Goal: Task Accomplishment & Management: Use online tool/utility

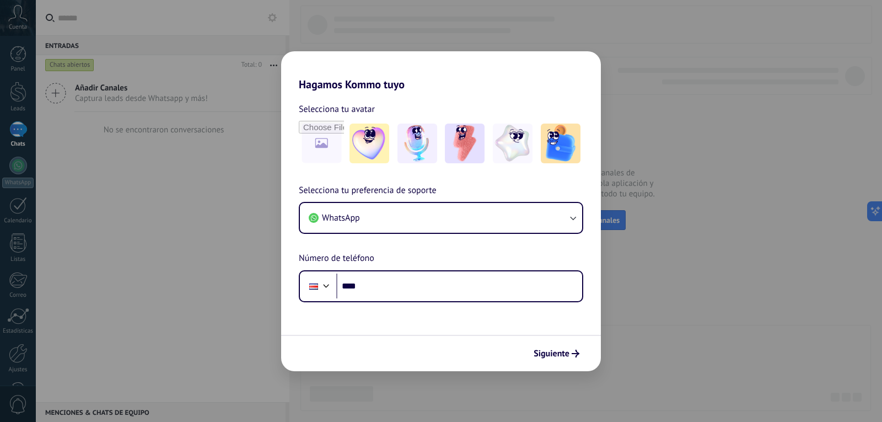
click at [14, 13] on div "Hagamos Kommo tuyo Selecciona tu avatar Selecciona tu preferencia de soporte Wh…" at bounding box center [441, 211] width 882 height 422
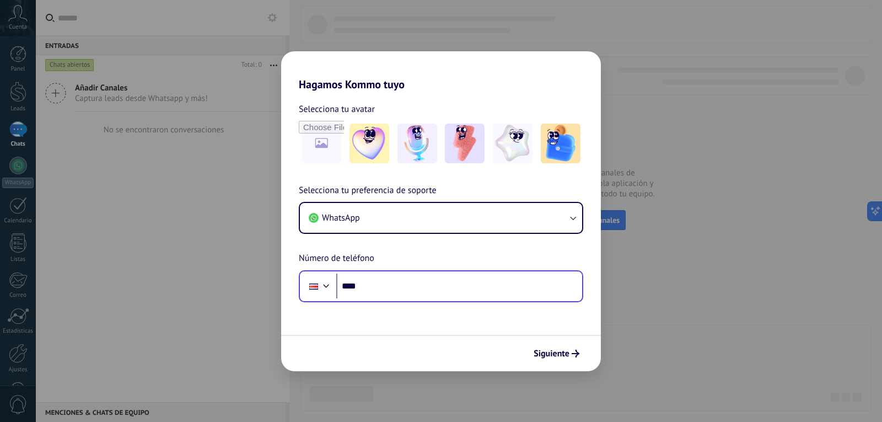
click at [446, 300] on div "Phone ****" at bounding box center [441, 286] width 284 height 32
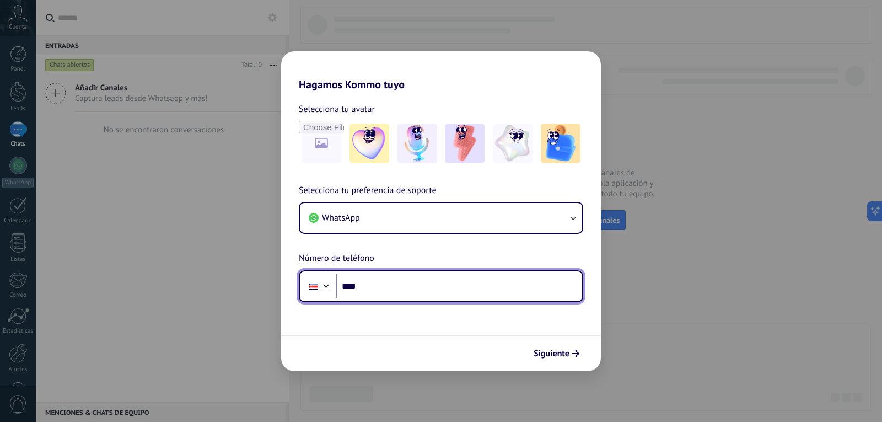
click at [432, 282] on input "****" at bounding box center [459, 285] width 246 height 25
type input "**********"
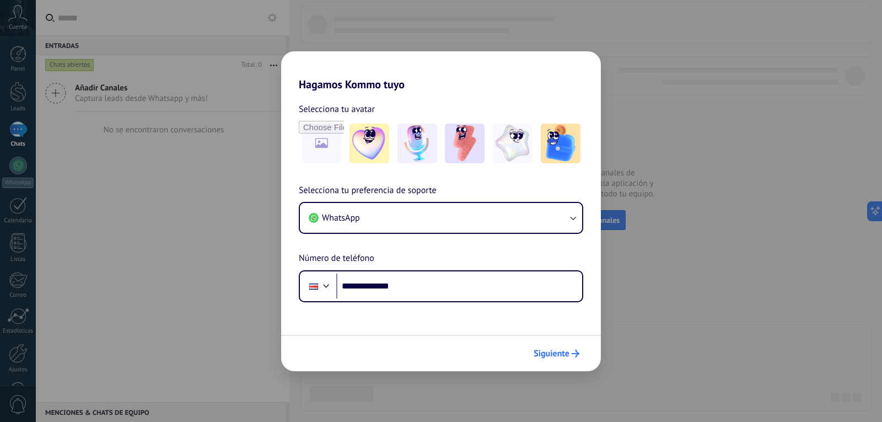
click at [558, 355] on span "Siguiente" at bounding box center [552, 354] width 36 height 8
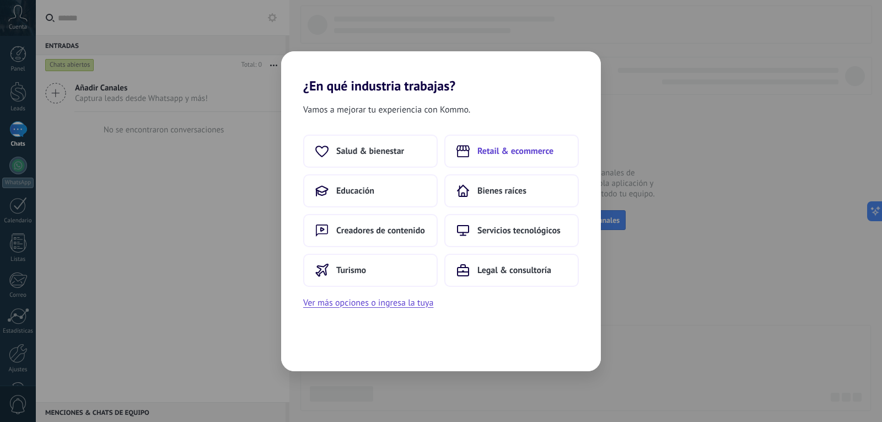
click at [529, 158] on button "Retail & ecommerce" at bounding box center [511, 151] width 135 height 33
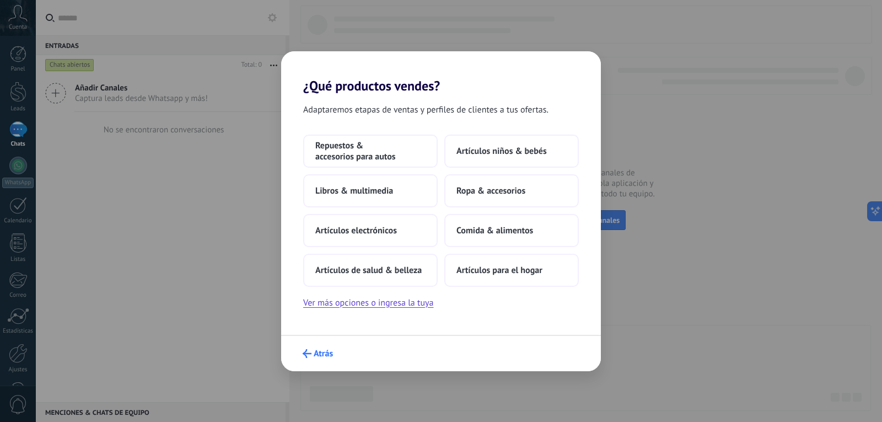
click at [315, 355] on span "Atrás" at bounding box center [323, 354] width 19 height 8
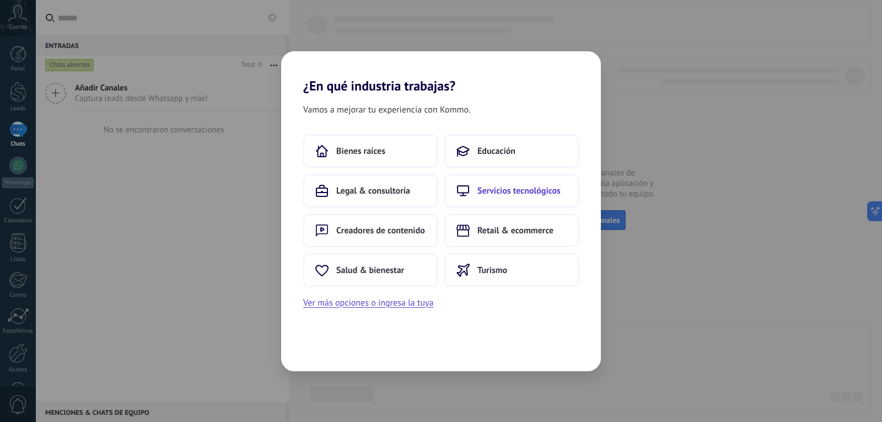
click at [518, 191] on span "Servicios tecnológicos" at bounding box center [518, 190] width 83 height 11
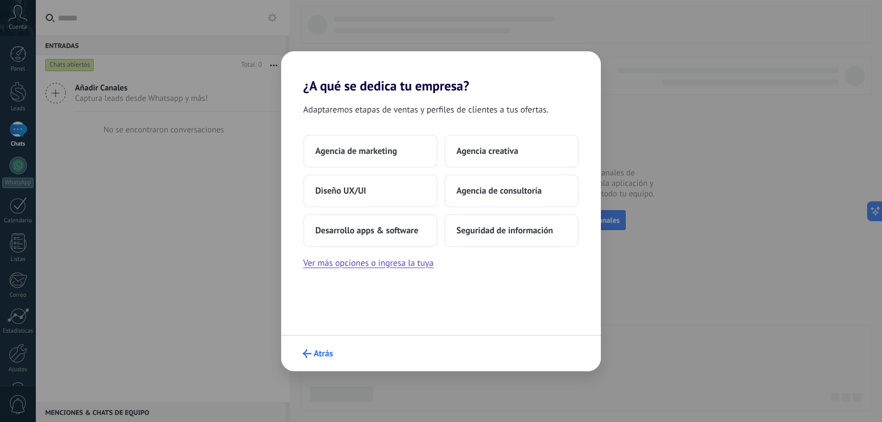
click at [319, 357] on span "Atrás" at bounding box center [323, 354] width 19 height 8
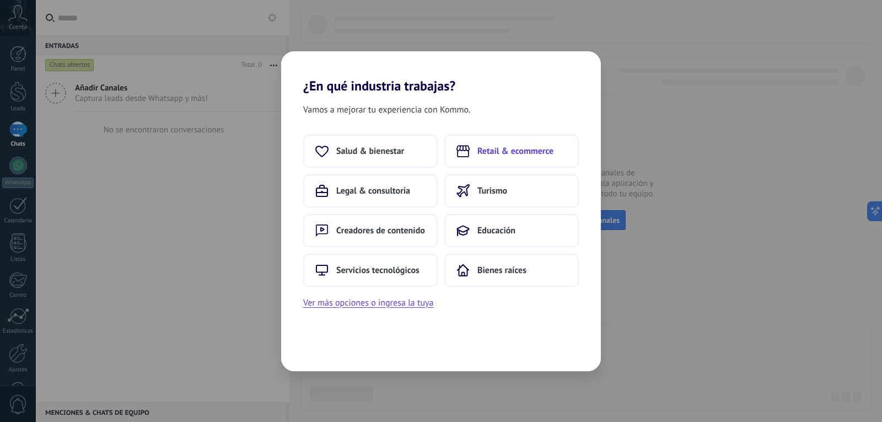
click at [496, 155] on span "Retail & ecommerce" at bounding box center [515, 151] width 76 height 11
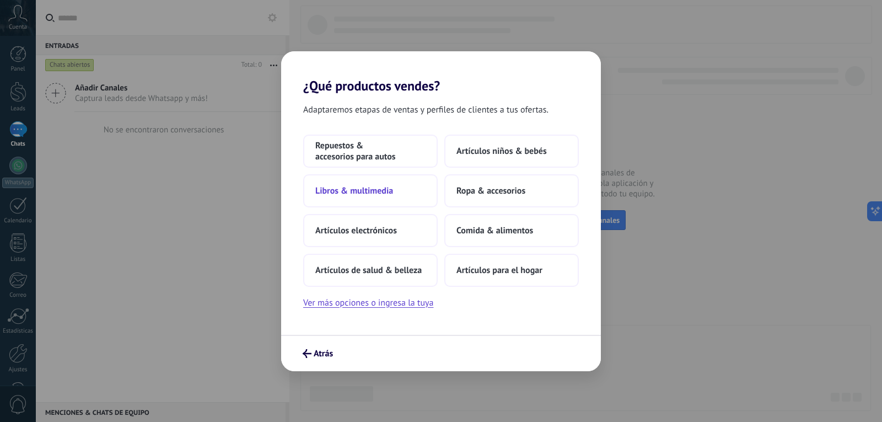
click at [411, 187] on button "Libros & multimedia" at bounding box center [370, 190] width 135 height 33
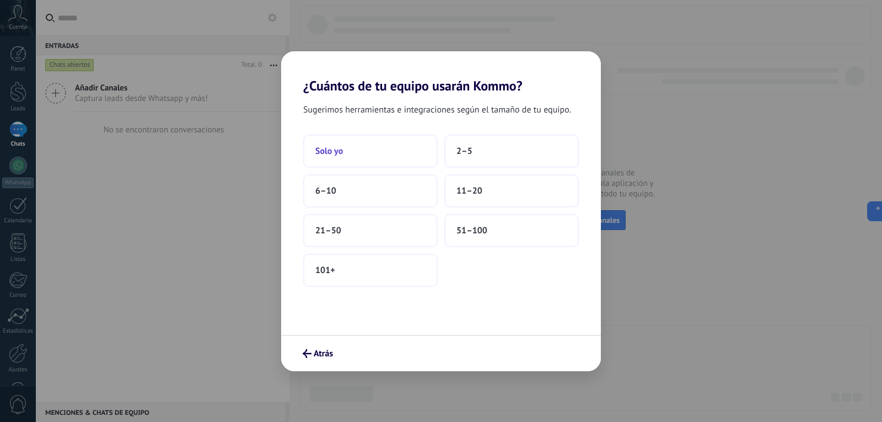
click at [411, 149] on button "Solo yo" at bounding box center [370, 151] width 135 height 33
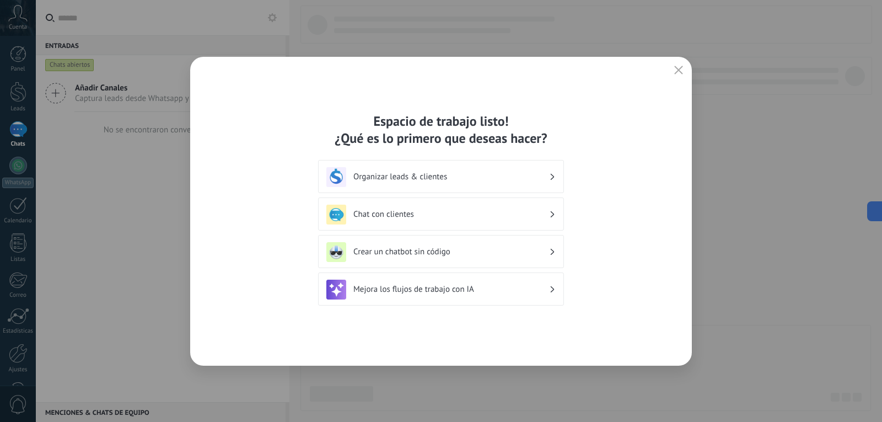
click at [550, 172] on div "Organizar leads & clientes" at bounding box center [440, 177] width 229 height 20
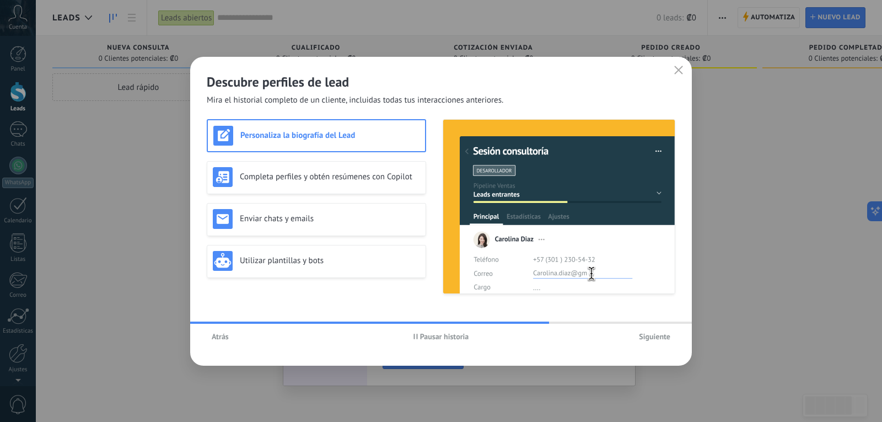
click at [664, 338] on span "Siguiente" at bounding box center [654, 336] width 31 height 8
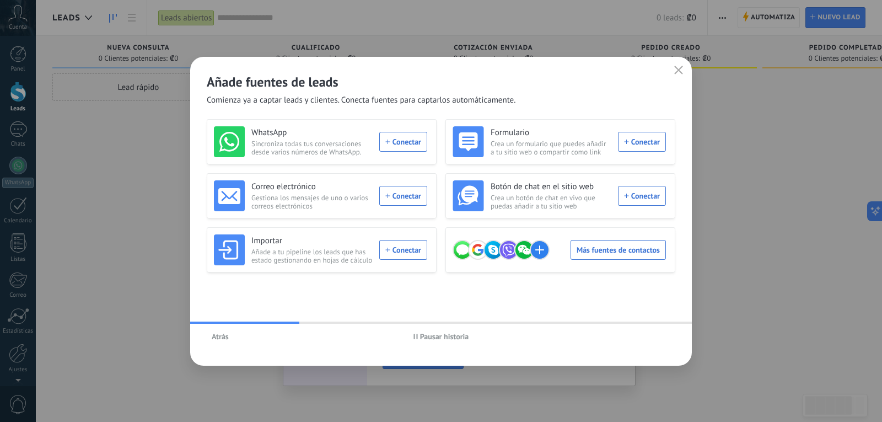
click at [679, 68] on icon "button" at bounding box center [678, 70] width 9 height 9
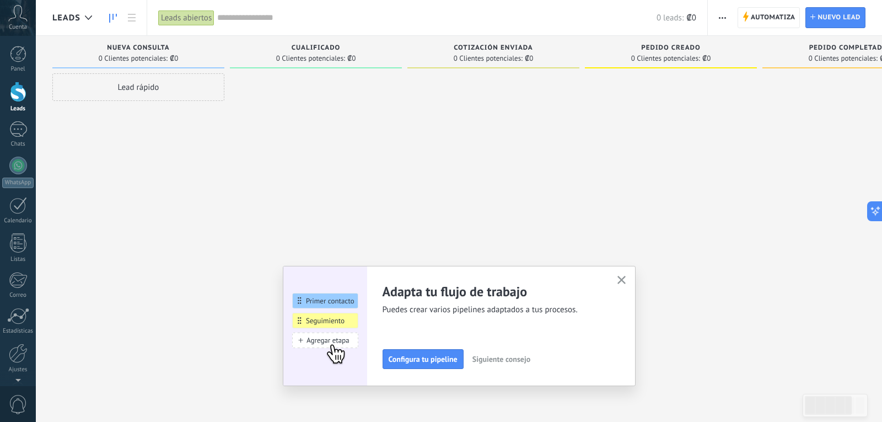
scroll to position [37, 0]
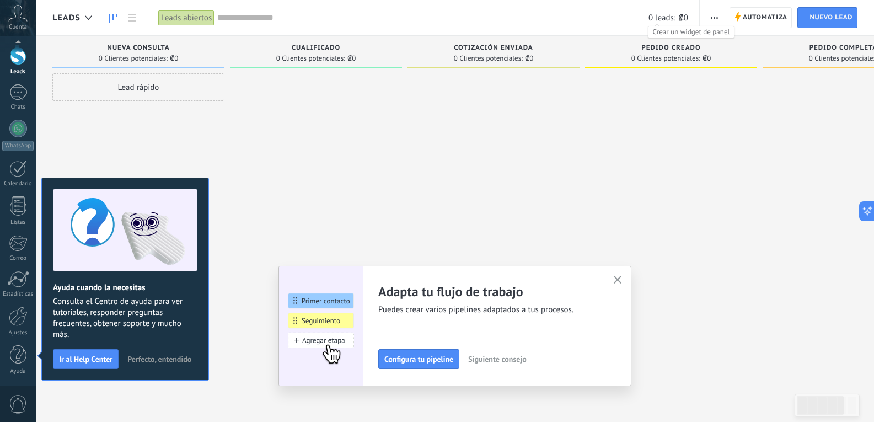
click at [669, 22] on span "0 leads:" at bounding box center [661, 18] width 27 height 10
click at [26, 22] on div "Cuenta" at bounding box center [18, 18] width 36 height 36
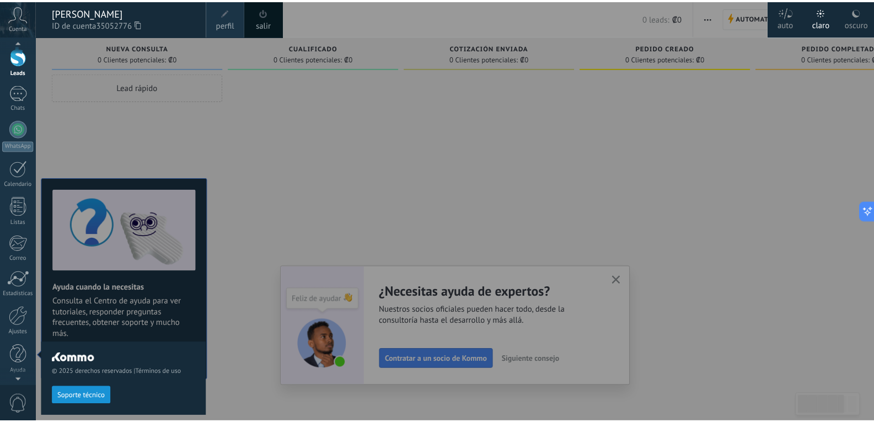
scroll to position [22, 0]
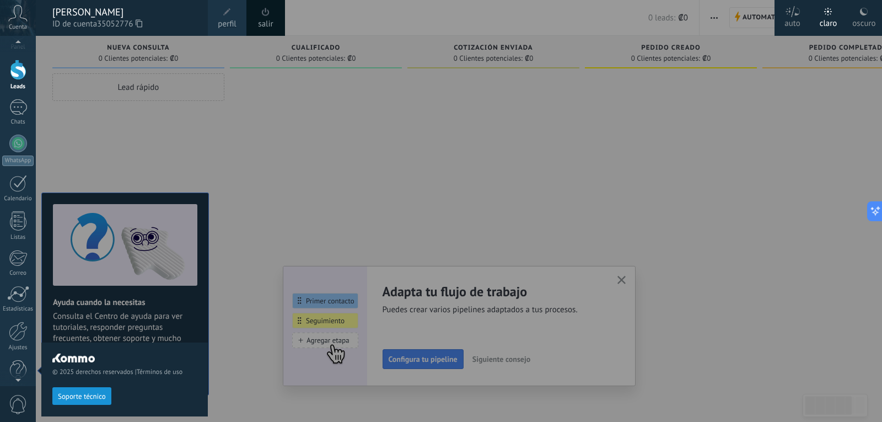
click at [229, 17] on span at bounding box center [227, 12] width 12 height 12
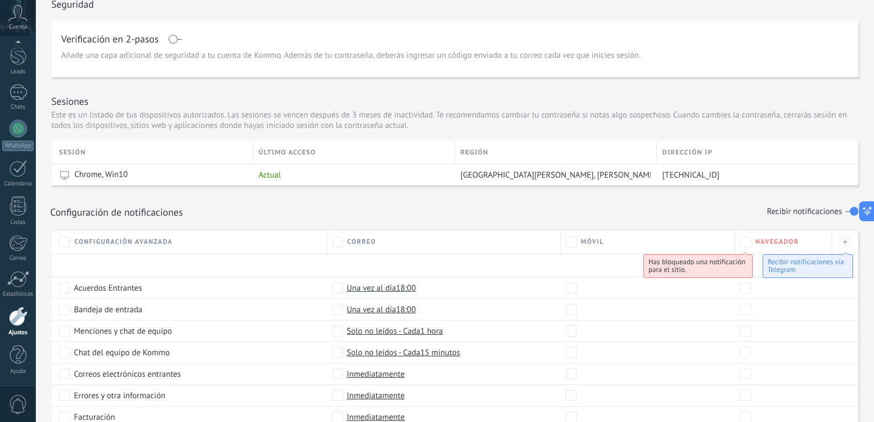
scroll to position [431, 0]
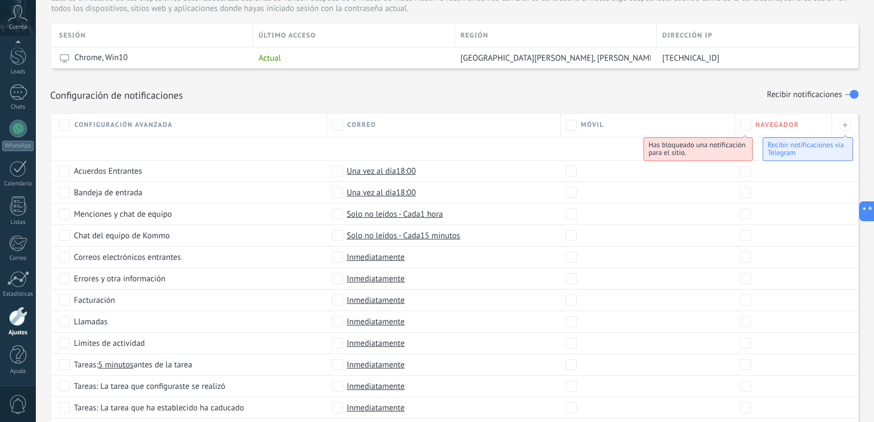
click at [96, 299] on span "Facturación" at bounding box center [94, 299] width 41 height 11
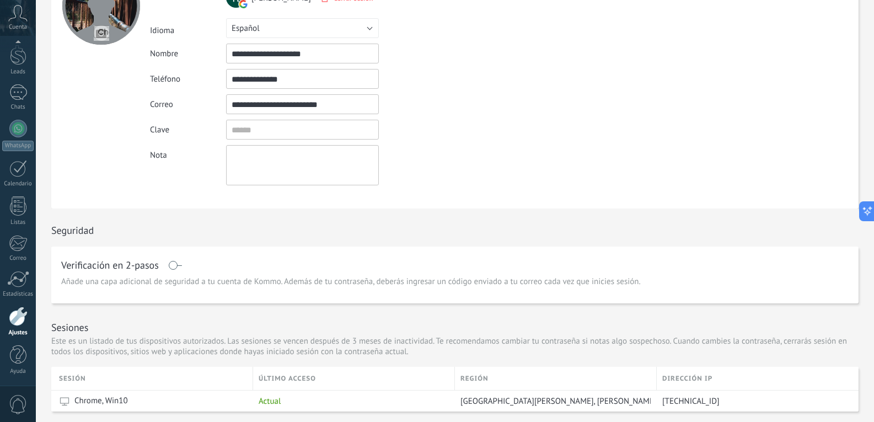
scroll to position [0, 0]
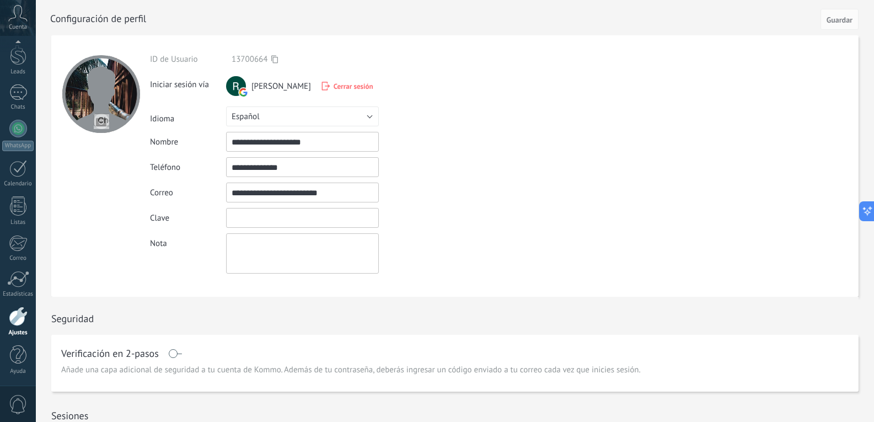
click at [259, 218] on input "textbox" at bounding box center [302, 218] width 153 height 20
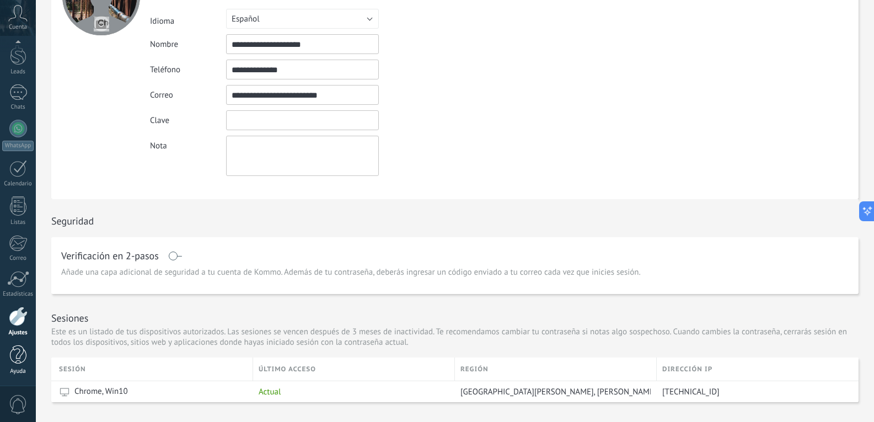
scroll to position [153, 0]
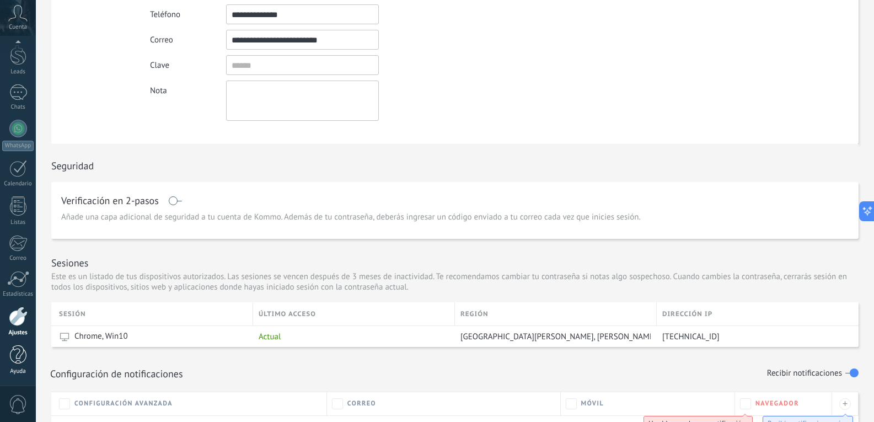
click at [16, 364] on div at bounding box center [18, 354] width 17 height 19
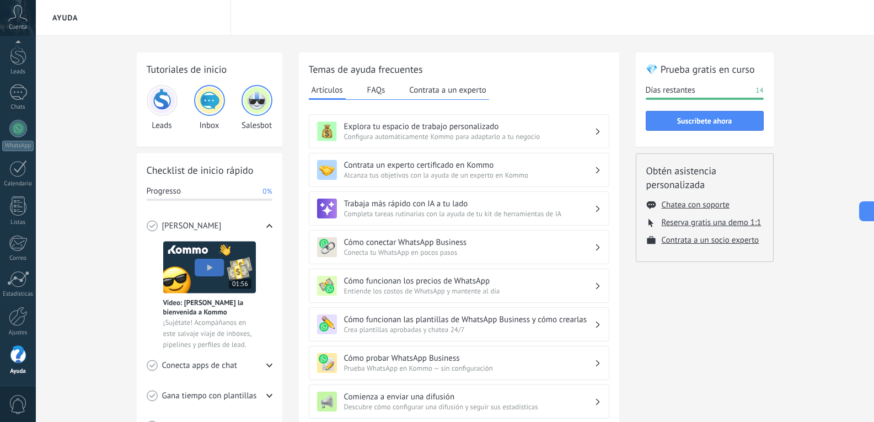
click at [675, 83] on div "💎 Prueba gratis en curso Días restantes 14 Suscríbete ahora" at bounding box center [705, 99] width 138 height 94
click at [672, 71] on h2 "💎 Prueba gratis en curso" at bounding box center [705, 69] width 118 height 14
click at [669, 90] on span "Días restantes" at bounding box center [671, 90] width 50 height 11
click at [705, 74] on h2 "💎 Prueba gratis en curso" at bounding box center [705, 69] width 118 height 14
click at [24, 25] on span "Cuenta" at bounding box center [18, 27] width 18 height 7
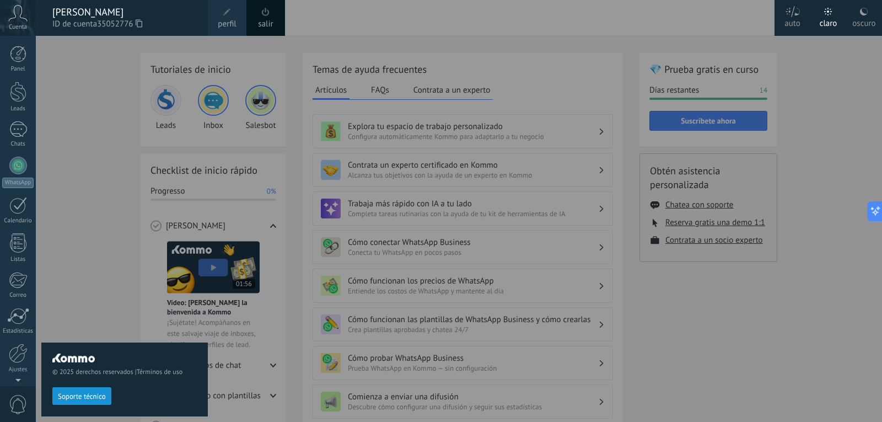
click at [51, 88] on div "© 2025 derechos reservados | Términos de uso Soporte técnico" at bounding box center [124, 229] width 166 height 386
click at [108, 66] on div "© 2025 derechos reservados | Términos de uso Soporte técnico" at bounding box center [124, 229] width 166 height 386
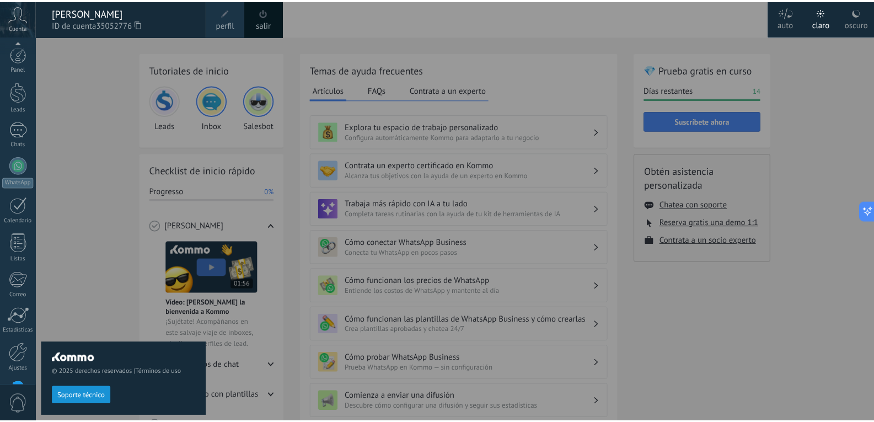
scroll to position [37, 0]
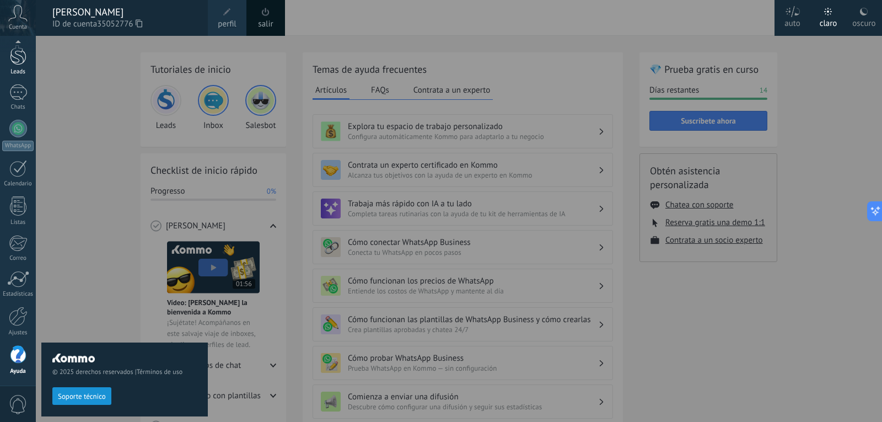
click at [17, 65] on div at bounding box center [18, 55] width 17 height 20
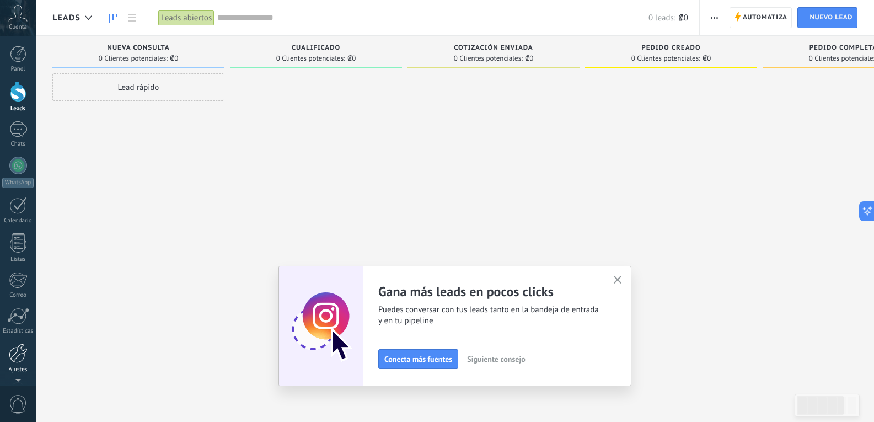
click at [20, 350] on div at bounding box center [18, 352] width 19 height 19
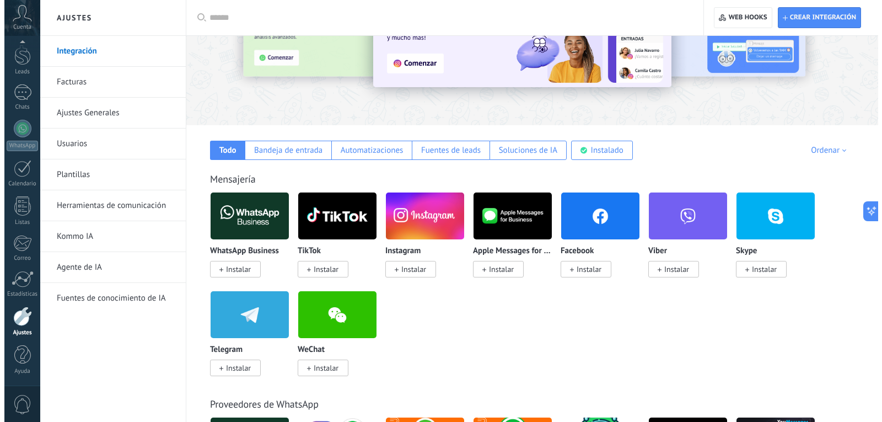
scroll to position [95, 0]
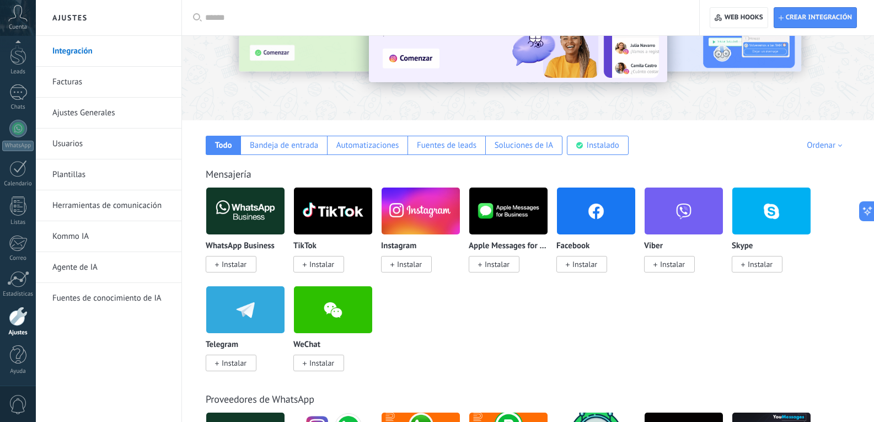
click at [228, 362] on span "Instalar" at bounding box center [234, 363] width 25 height 10
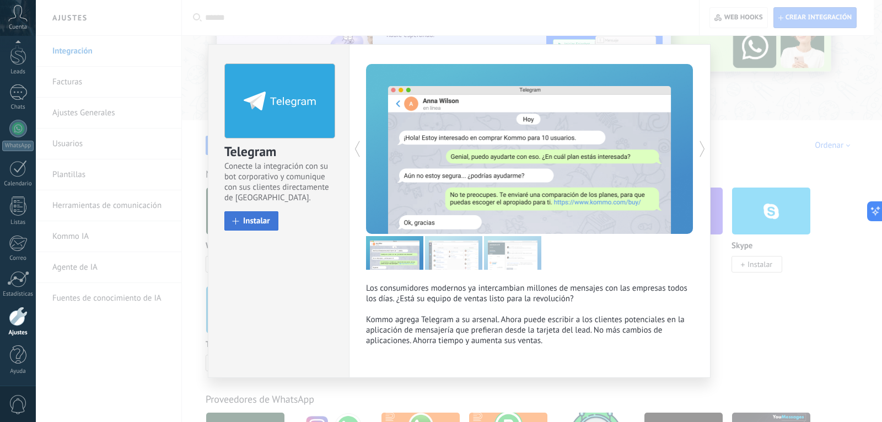
click at [249, 222] on span "Instalar" at bounding box center [256, 221] width 27 height 8
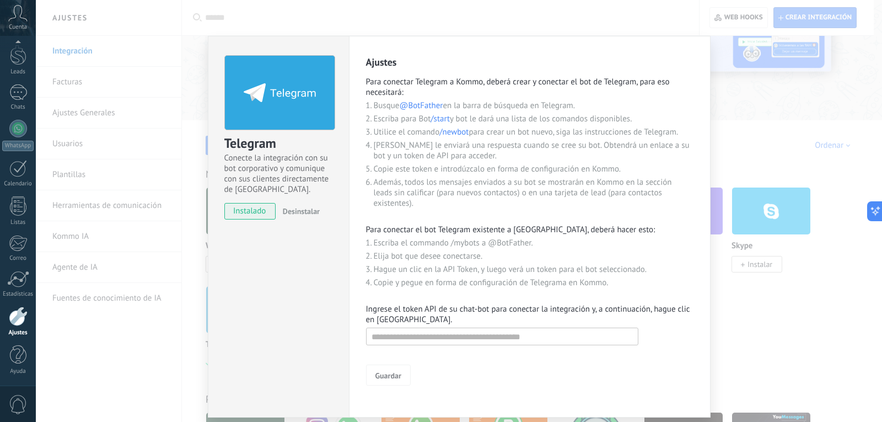
click at [420, 106] on span "@BotFather" at bounding box center [421, 105] width 44 height 10
click at [289, 83] on icon at bounding box center [280, 92] width 72 height 19
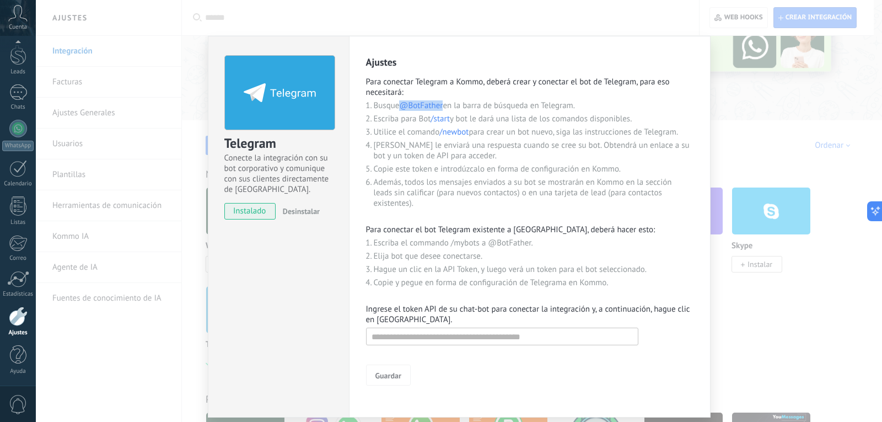
drag, startPoint x: 402, startPoint y: 106, endPoint x: 443, endPoint y: 105, distance: 40.8
click at [443, 105] on span "@BotFather" at bounding box center [421, 105] width 44 height 10
copy span "@BotFather"
click at [444, 109] on li "Busque @BotFather en la barra de búsqueda en Telegram." at bounding box center [534, 105] width 320 height 10
drag, startPoint x: 442, startPoint y: 108, endPoint x: 400, endPoint y: 107, distance: 42.5
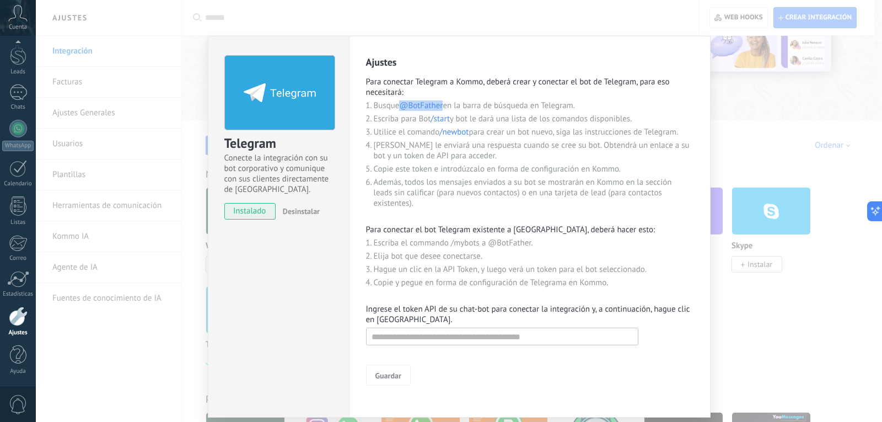
click at [400, 107] on span "@BotFather" at bounding box center [421, 105] width 44 height 10
copy span "@BotFather"
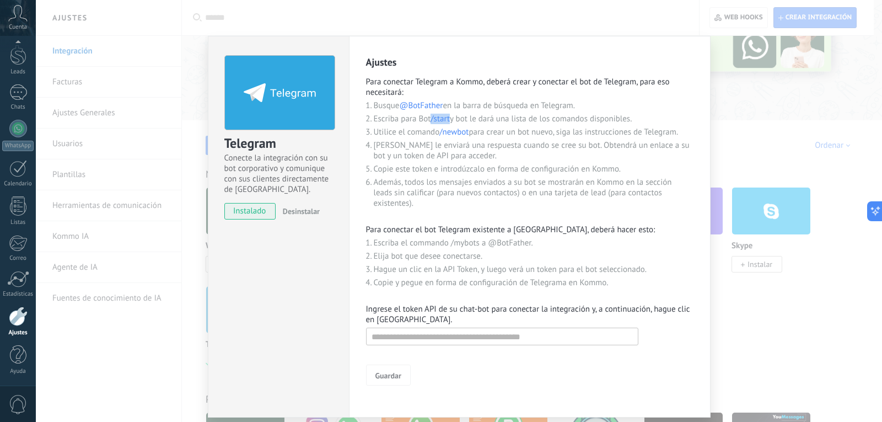
drag, startPoint x: 449, startPoint y: 119, endPoint x: 431, endPoint y: 119, distance: 18.2
click at [431, 119] on span "/start" at bounding box center [440, 119] width 19 height 10
copy span "/start"
drag, startPoint x: 469, startPoint y: 134, endPoint x: 440, endPoint y: 131, distance: 28.8
click at [440, 131] on li "Utilice el comando /newbot para crear un bot nuevo, siga las instrucciones de T…" at bounding box center [534, 132] width 320 height 10
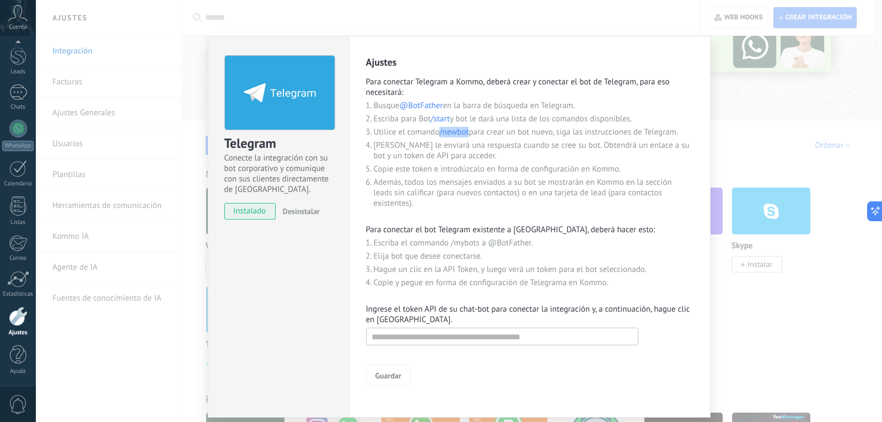
copy span "/newbot"
click at [535, 343] on input "text" at bounding box center [502, 336] width 272 height 18
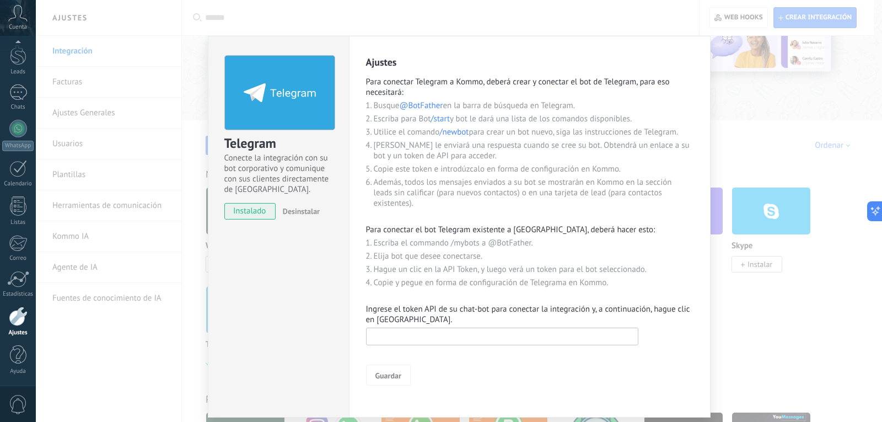
paste input "**********"
type input "**********"
click at [393, 372] on span "Guardar" at bounding box center [388, 376] width 26 height 8
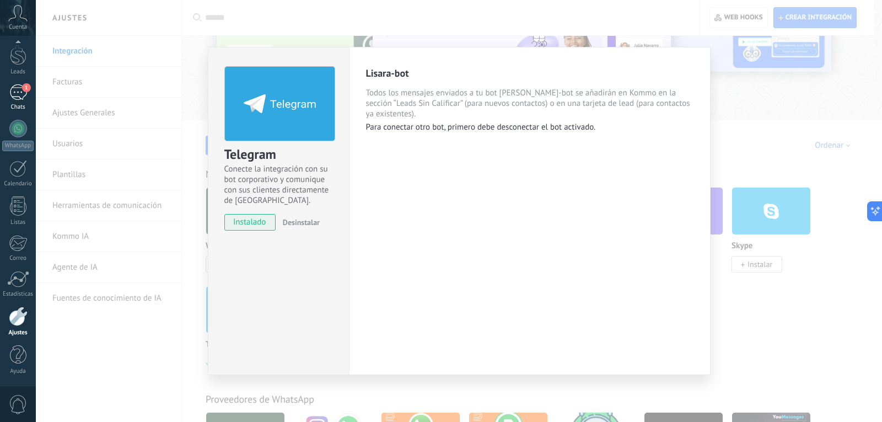
click at [20, 92] on div "1" at bounding box center [18, 92] width 18 height 16
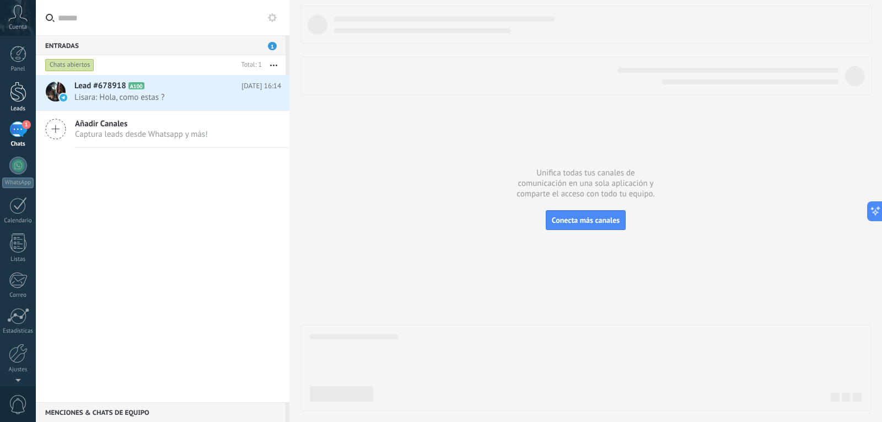
click at [18, 91] on div at bounding box center [18, 92] width 17 height 20
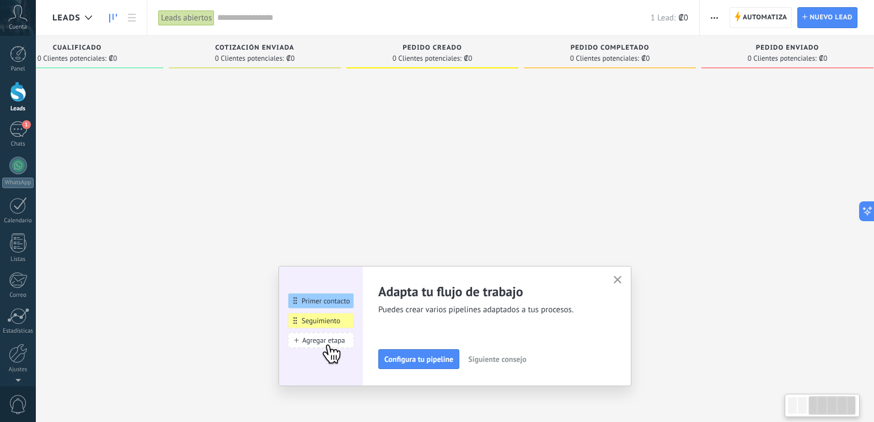
scroll to position [0, 438]
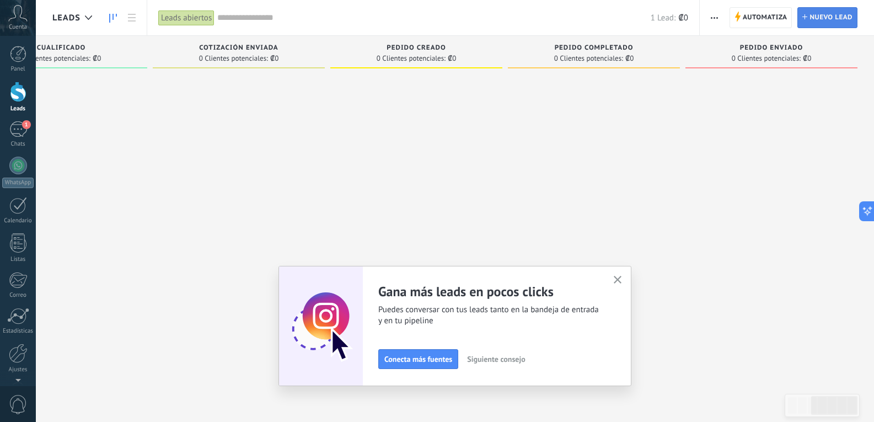
click at [818, 14] on span "Nuevo lead" at bounding box center [830, 18] width 43 height 20
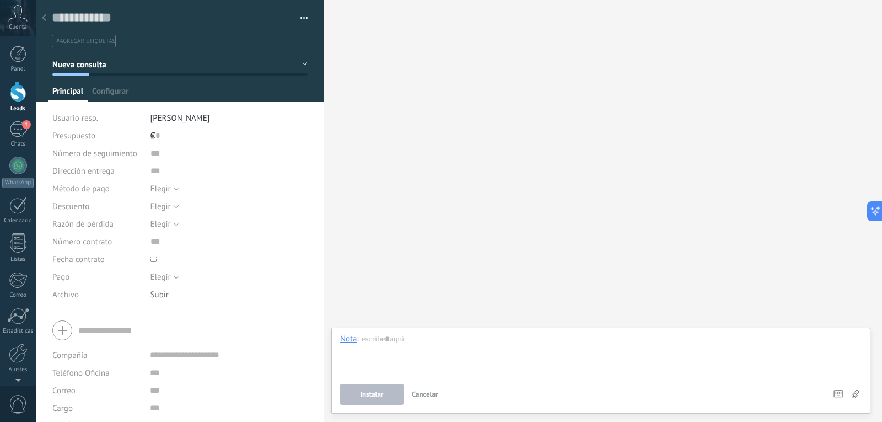
click at [538, 69] on div "Buscar Carga más Participantes: 0 Agregar usuario Bots: 0" at bounding box center [603, 211] width 558 height 422
click at [404, 120] on div "Buscar Carga más Participantes: 0 Agregar usuario Bots: 0" at bounding box center [603, 211] width 558 height 422
click at [21, 87] on div at bounding box center [18, 92] width 17 height 20
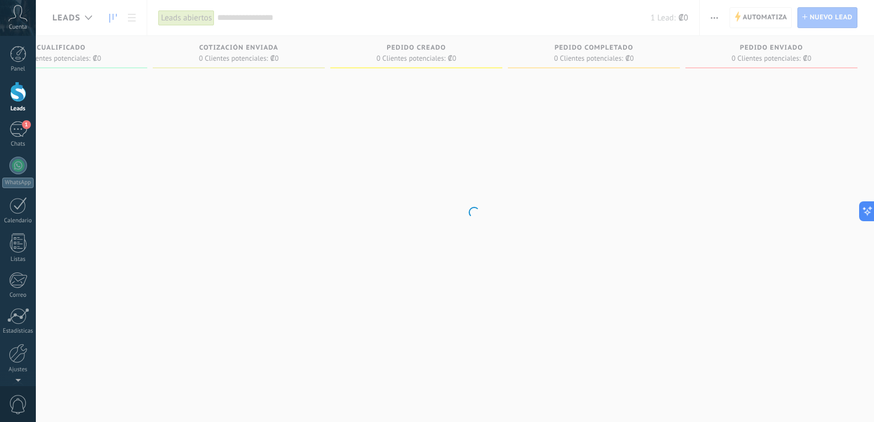
scroll to position [0, 429]
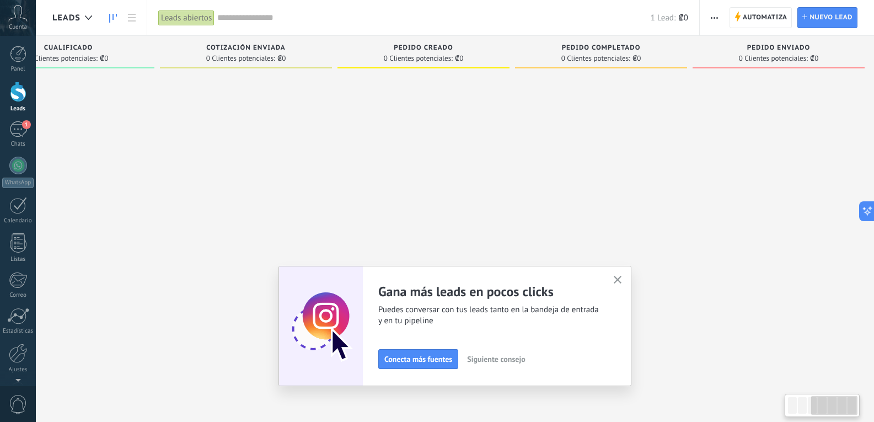
scroll to position [0, 438]
click at [619, 278] on icon "button" at bounding box center [618, 280] width 8 height 8
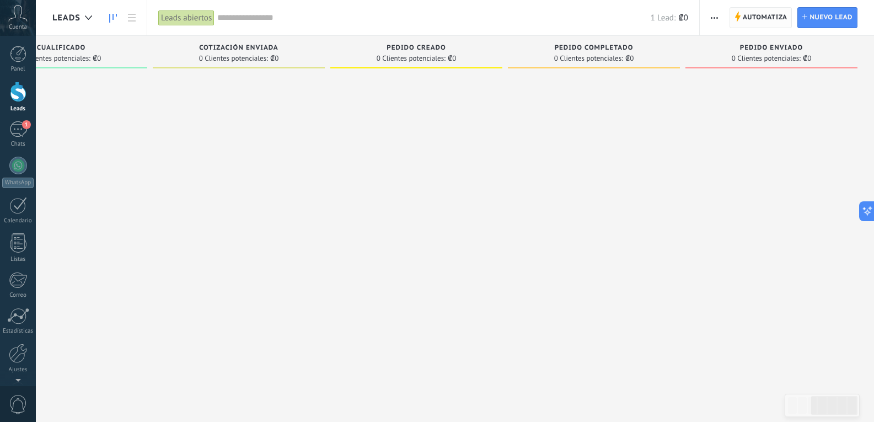
click at [754, 19] on span "Automatiza" at bounding box center [765, 18] width 45 height 20
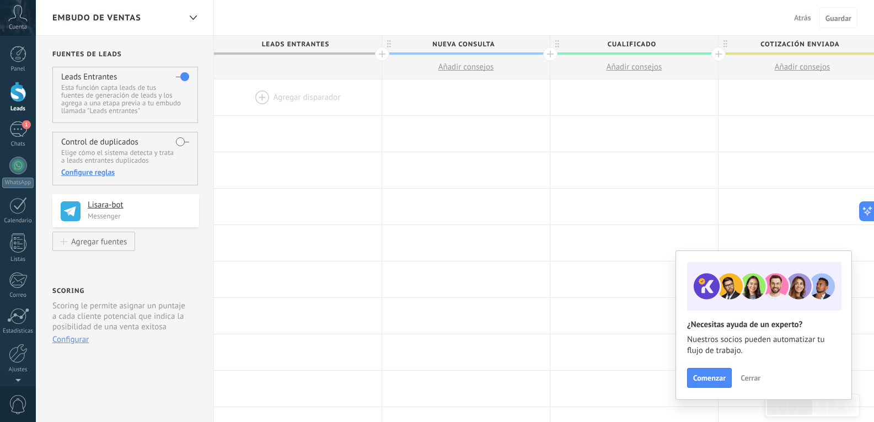
click at [381, 55] on div at bounding box center [382, 54] width 14 height 14
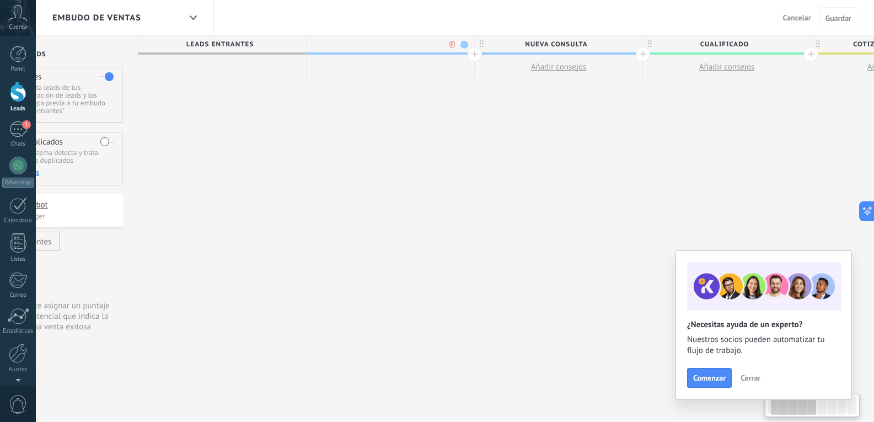
scroll to position [0, 82]
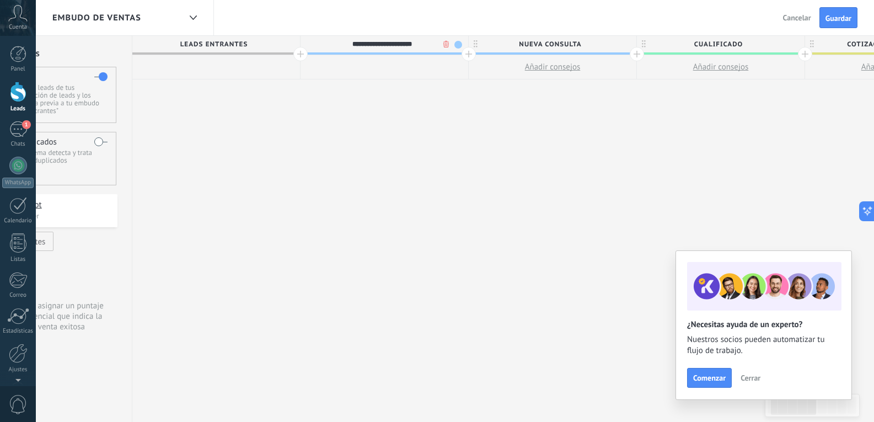
type input "**********"
click at [843, 18] on span "Guardar" at bounding box center [838, 18] width 26 height 8
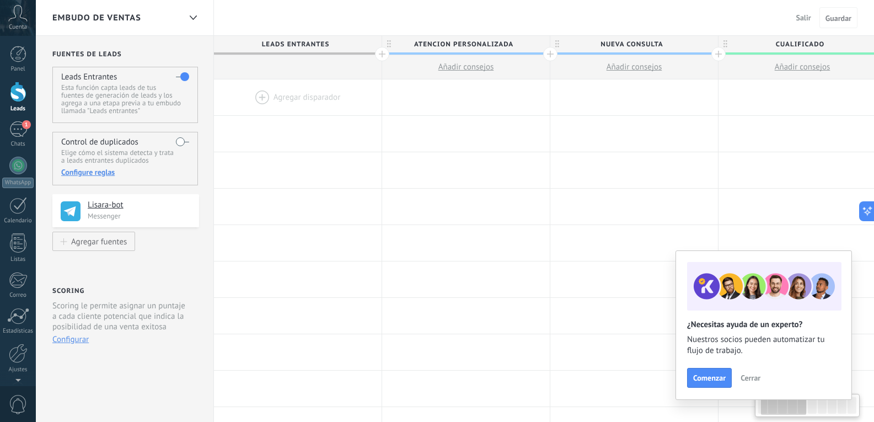
scroll to position [0, 82]
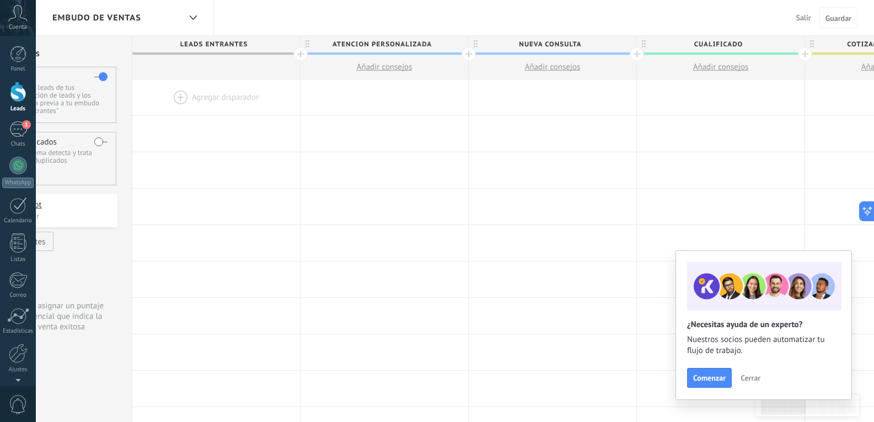
click at [450, 48] on span "Atencion personalizada" at bounding box center [381, 44] width 162 height 17
click at [458, 43] on span at bounding box center [458, 45] width 8 height 8
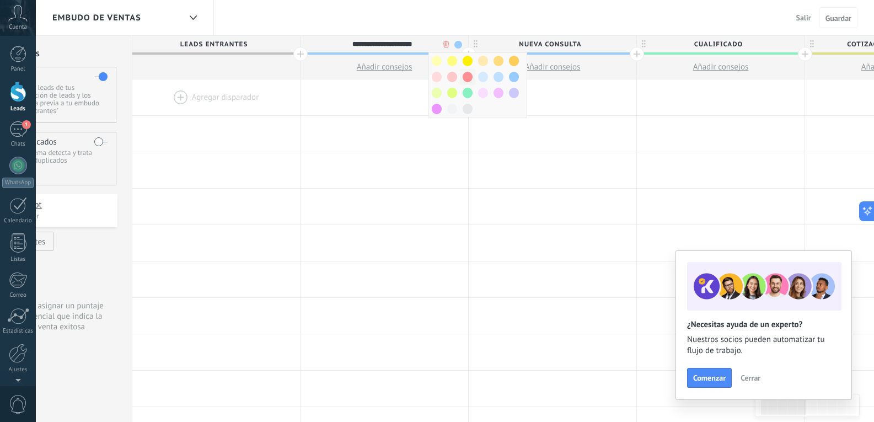
click at [467, 79] on span at bounding box center [468, 77] width 10 height 10
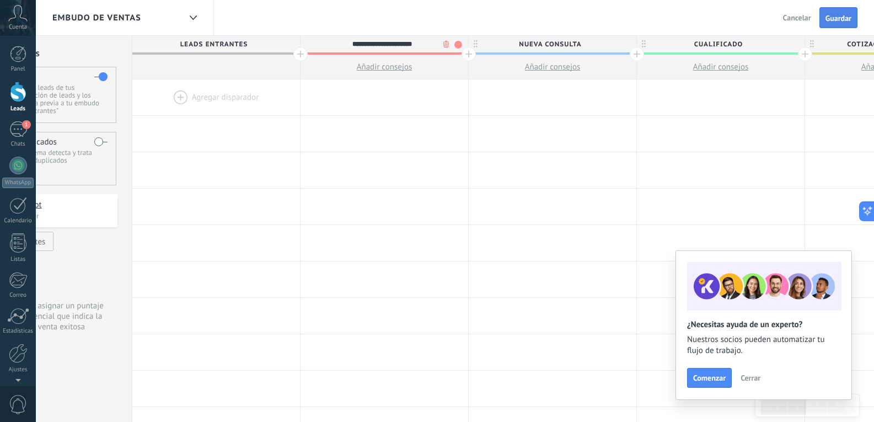
click at [830, 25] on button "Guardar" at bounding box center [838, 17] width 38 height 21
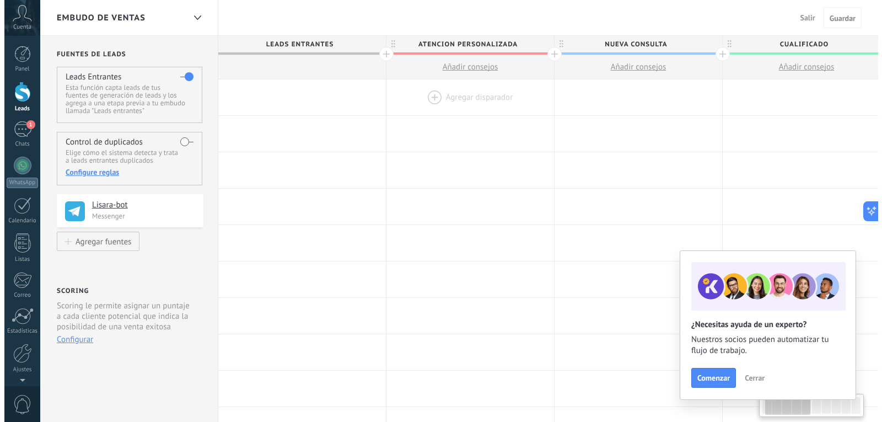
scroll to position [0, 82]
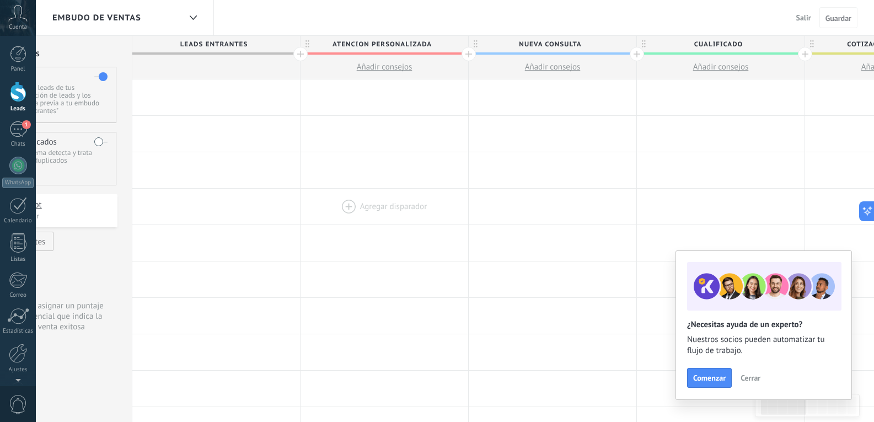
click at [366, 200] on div at bounding box center [384, 207] width 168 height 36
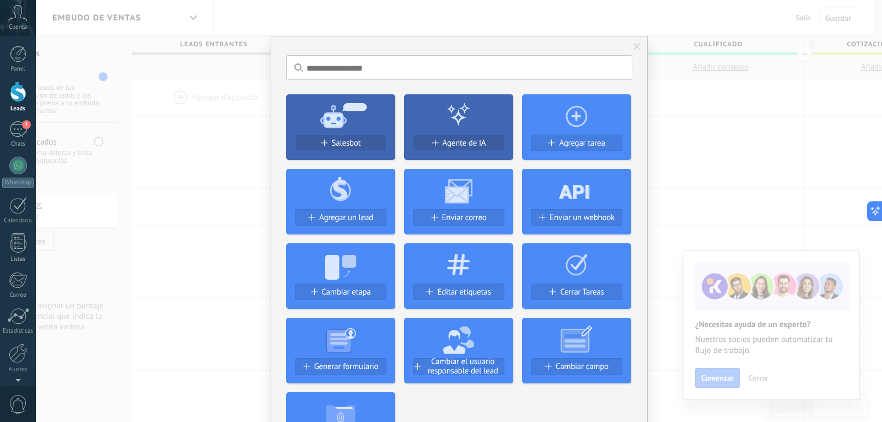
click at [780, 148] on div "No hay resultados Salesbot Agente de IA Agregar tarea Agregar un lead Enviar co…" at bounding box center [459, 211] width 846 height 422
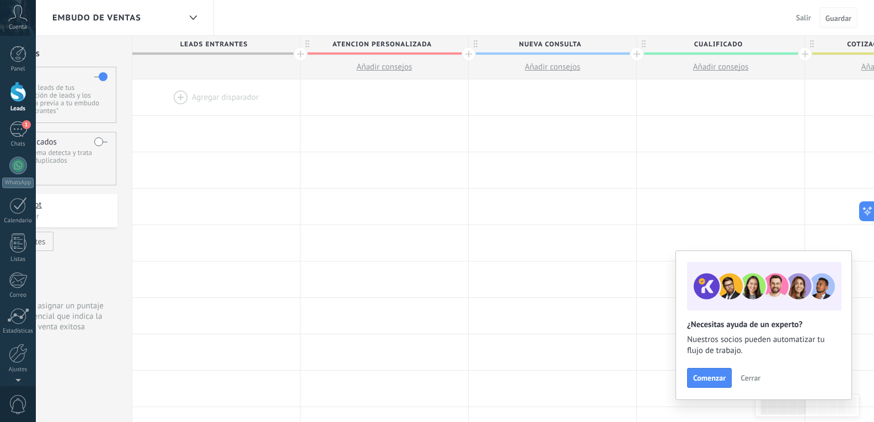
click at [841, 18] on span "Guardar" at bounding box center [838, 18] width 26 height 8
click at [826, 18] on span "Guardar" at bounding box center [838, 18] width 26 height 8
click at [802, 16] on span "Salir" at bounding box center [803, 18] width 15 height 10
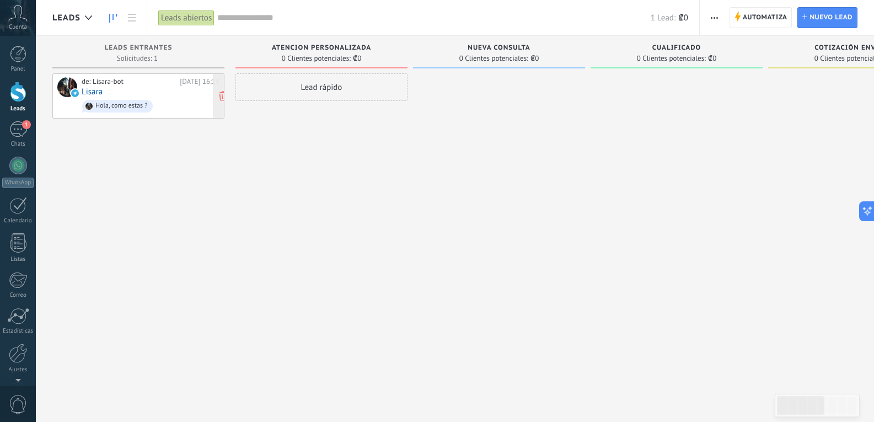
click at [176, 103] on span "Hola, como estas ?" at bounding box center [151, 106] width 138 height 17
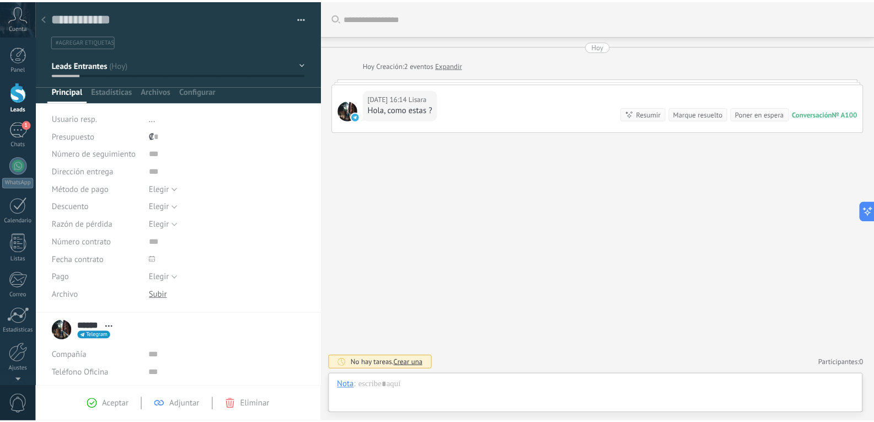
scroll to position [17, 0]
